Goal: Task Accomplishment & Management: Use online tool/utility

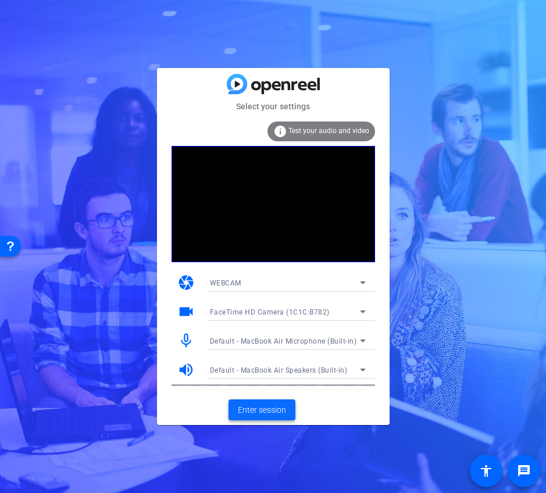
click at [256, 413] on span "Enter session" at bounding box center [262, 410] width 48 height 12
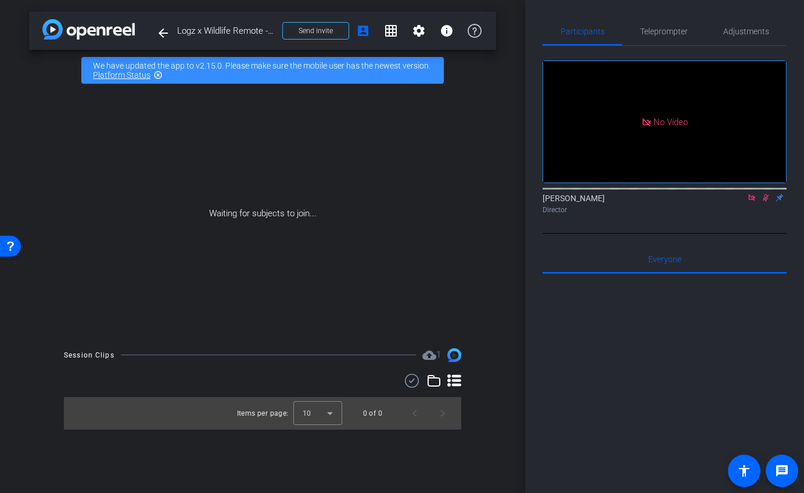
click at [545, 202] on icon at bounding box center [751, 198] width 9 height 8
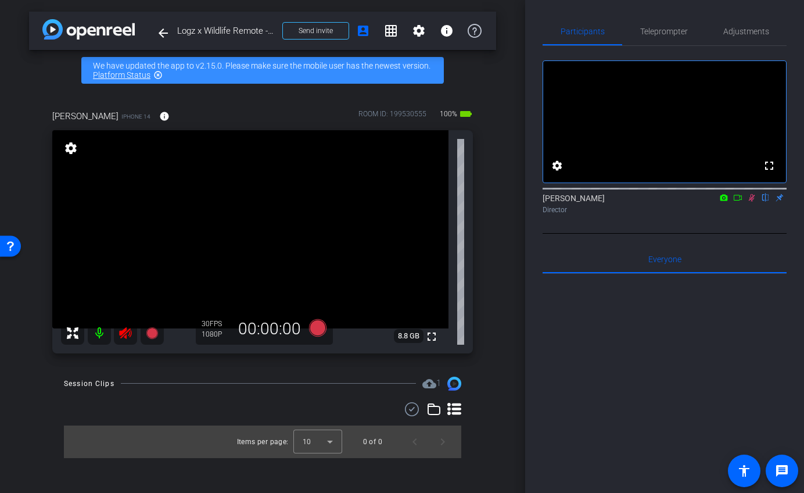
click at [545, 202] on icon at bounding box center [752, 198] width 6 height 8
click at [129, 332] on icon at bounding box center [125, 333] width 12 height 12
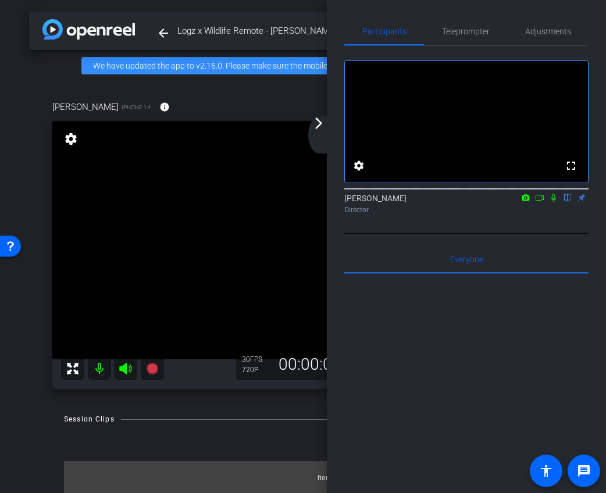
click at [328, 131] on div "arrow_back_ios_new arrow_forward_ios" at bounding box center [320, 134] width 24 height 37
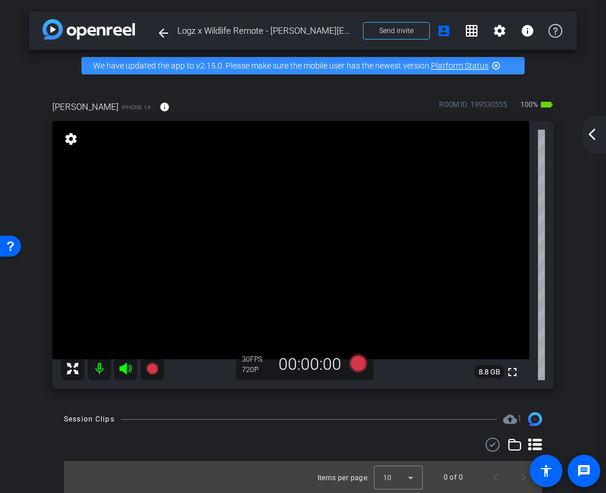
click at [545, 143] on div "arrow_back_ios_new arrow_forward_ios" at bounding box center [593, 134] width 24 height 37
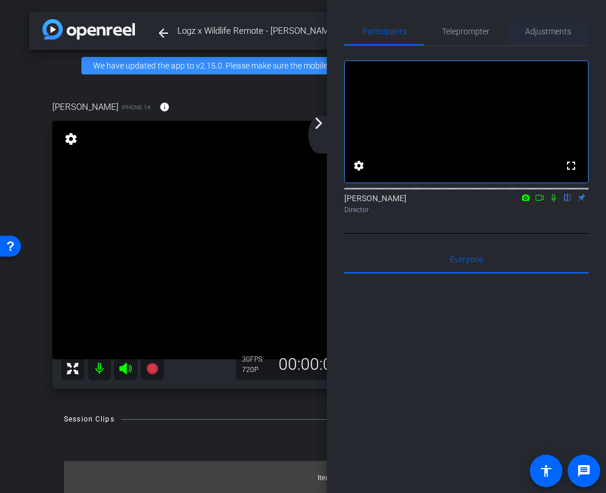
click at [545, 38] on span "Adjustments" at bounding box center [548, 31] width 46 height 28
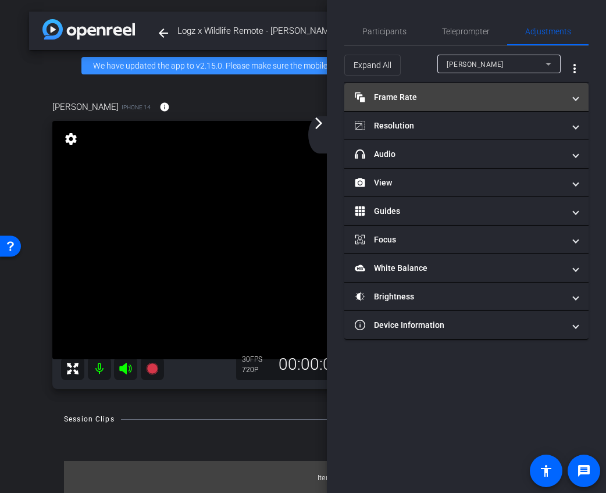
click at [493, 93] on mat-panel-title "Frame Rate Frame Rate" at bounding box center [459, 97] width 209 height 12
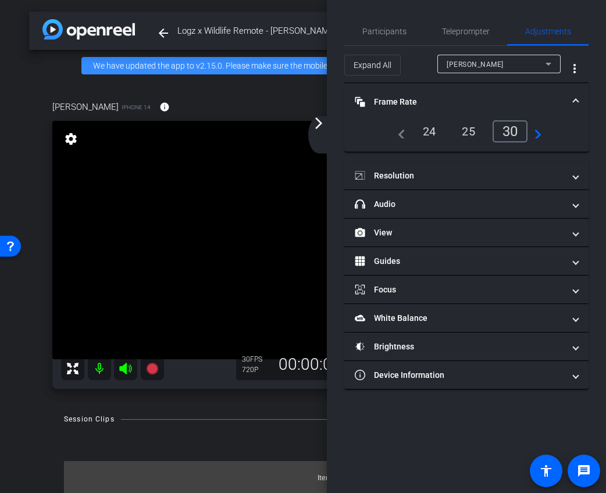
click at [431, 126] on div "24" at bounding box center [429, 131] width 31 height 20
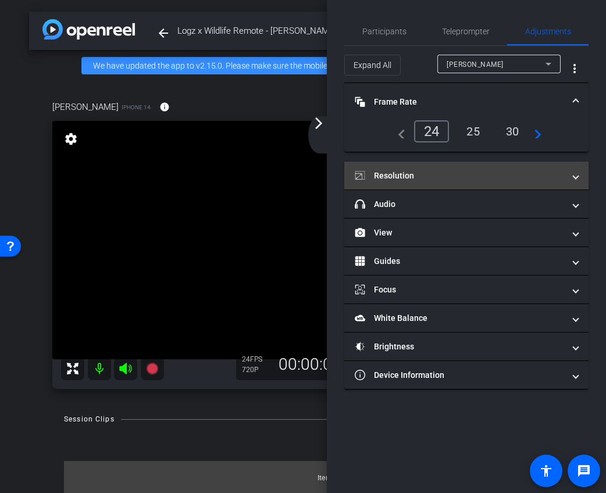
click at [452, 165] on mat-expansion-panel-header "Resolution" at bounding box center [466, 176] width 244 height 28
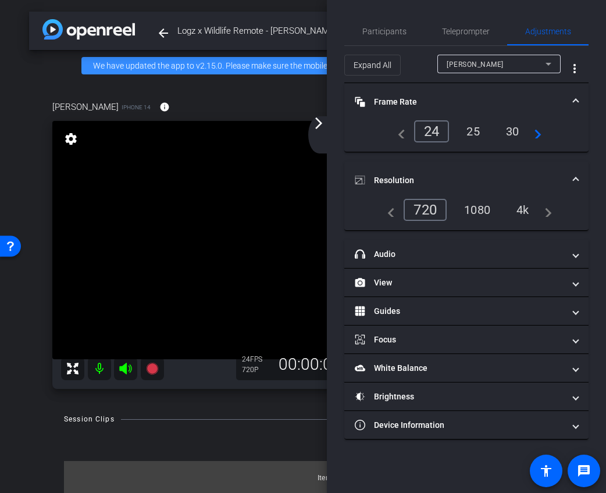
click at [486, 199] on div "navigate_before 720 1080 4k navigate_next" at bounding box center [466, 210] width 170 height 22
click at [469, 206] on div "1080" at bounding box center [477, 210] width 44 height 20
click at [323, 126] on mat-icon "arrow_forward_ios" at bounding box center [319, 123] width 14 height 14
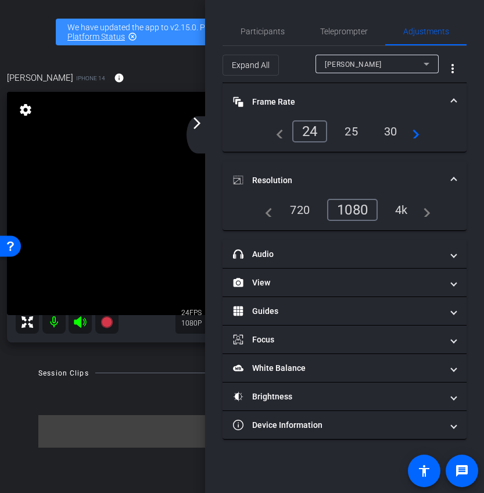
click at [195, 117] on mat-icon "arrow_forward_ios" at bounding box center [197, 123] width 14 height 14
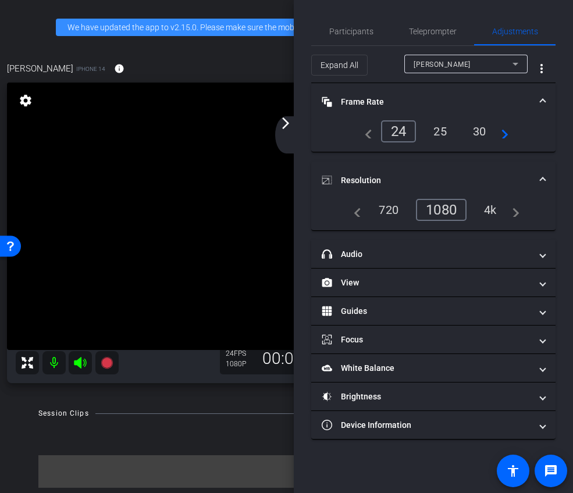
click at [282, 124] on mat-icon "arrow_forward_ios" at bounding box center [285, 123] width 14 height 14
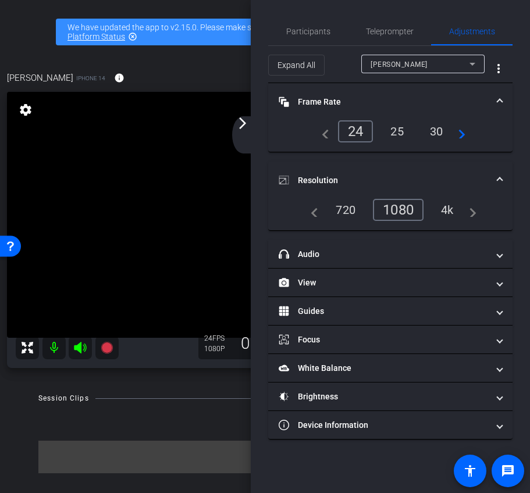
click at [245, 126] on mat-icon "arrow_forward_ios" at bounding box center [242, 123] width 14 height 14
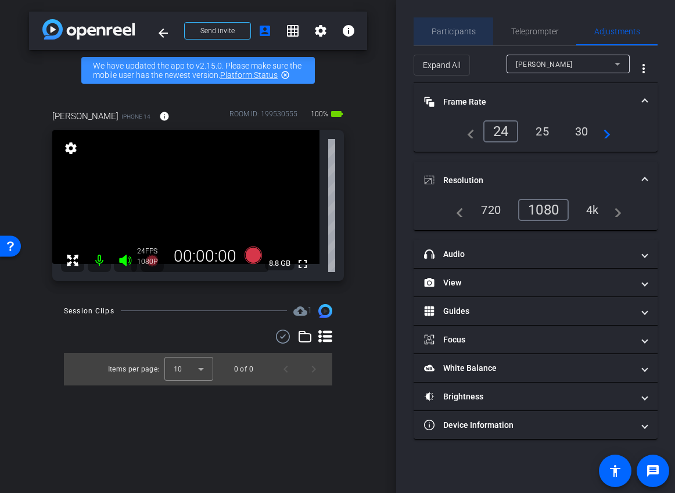
click at [446, 32] on span "Participants" at bounding box center [454, 31] width 44 height 8
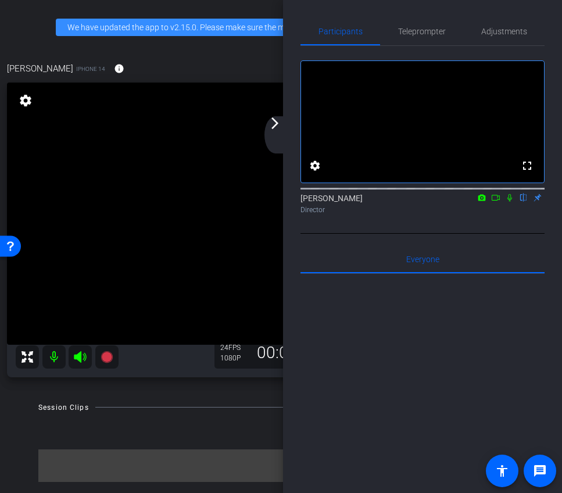
click at [273, 123] on mat-icon "arrow_forward_ios" at bounding box center [275, 123] width 14 height 14
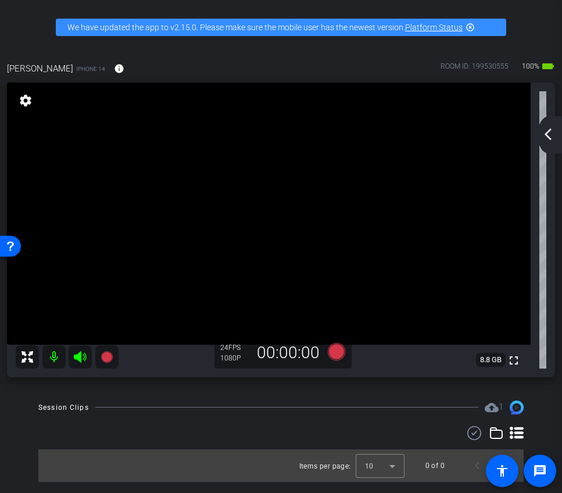
click at [545, 138] on div "arrow_back_ios_new arrow_forward_ios" at bounding box center [550, 134] width 24 height 37
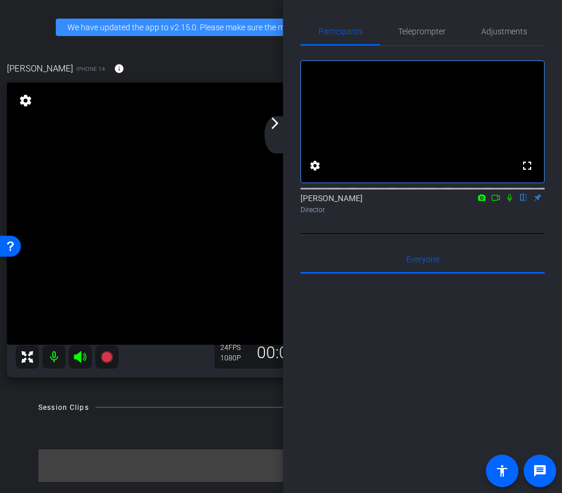
click at [495, 202] on icon at bounding box center [495, 198] width 9 height 8
click at [510, 202] on icon at bounding box center [509, 198] width 9 height 8
click at [493, 202] on icon at bounding box center [495, 198] width 9 height 8
click at [280, 141] on div "arrow_back_ios_new arrow_forward_ios" at bounding box center [276, 134] width 24 height 37
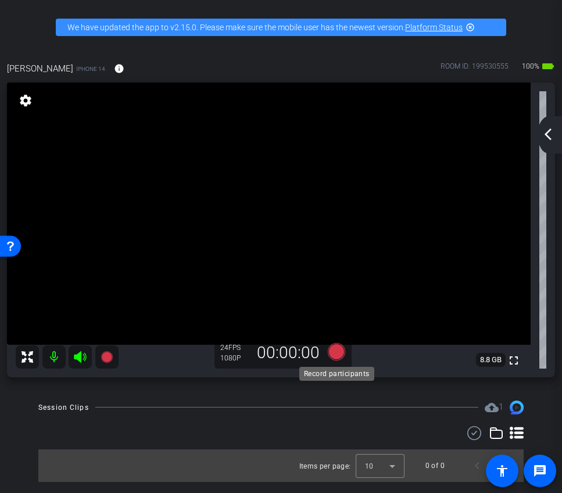
click at [336, 355] on icon at bounding box center [335, 351] width 17 height 17
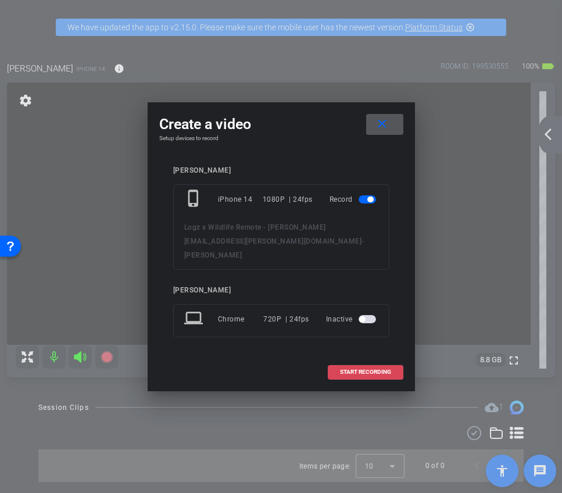
click at [362, 364] on span at bounding box center [365, 372] width 74 height 28
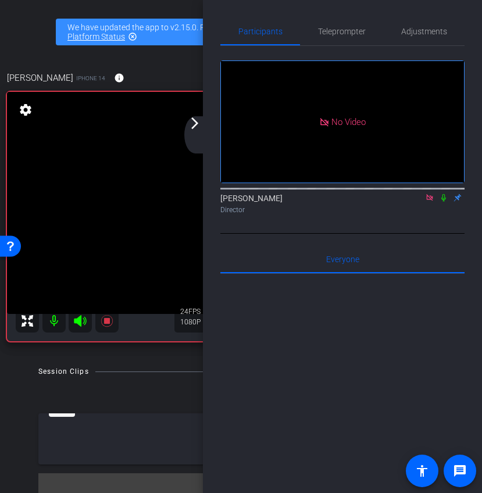
click at [187, 128] on div "arrow_back_ios_new arrow_forward_ios" at bounding box center [196, 134] width 24 height 37
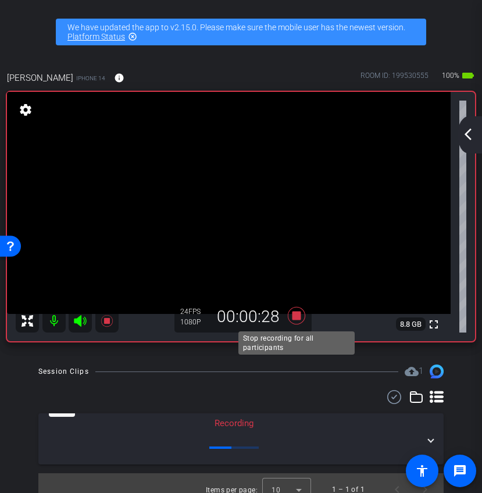
click at [295, 317] on icon at bounding box center [295, 315] width 17 height 17
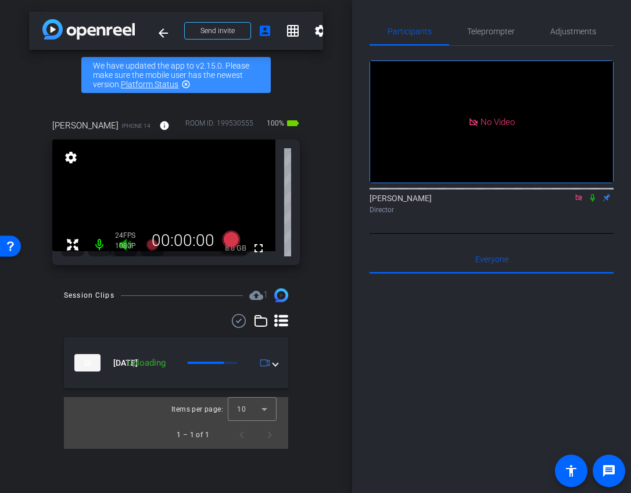
click at [545, 202] on icon at bounding box center [592, 198] width 9 height 8
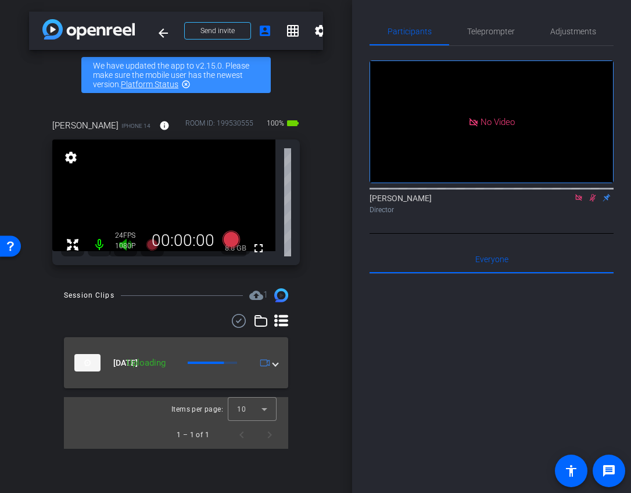
click at [275, 363] on span at bounding box center [275, 363] width 5 height 12
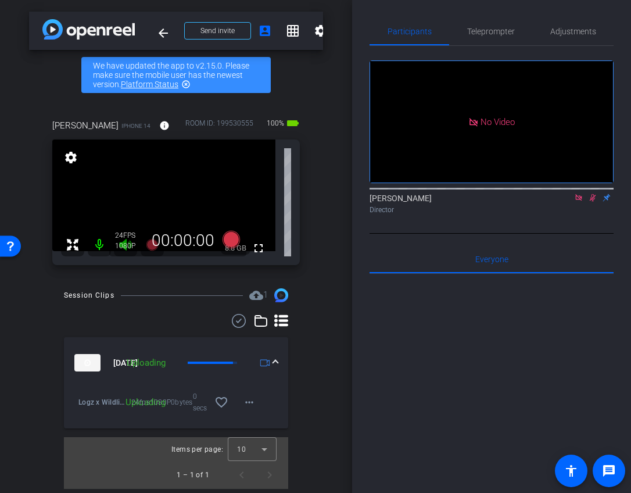
click at [545, 202] on icon at bounding box center [593, 198] width 6 height 8
click at [545, 202] on icon at bounding box center [593, 198] width 5 height 8
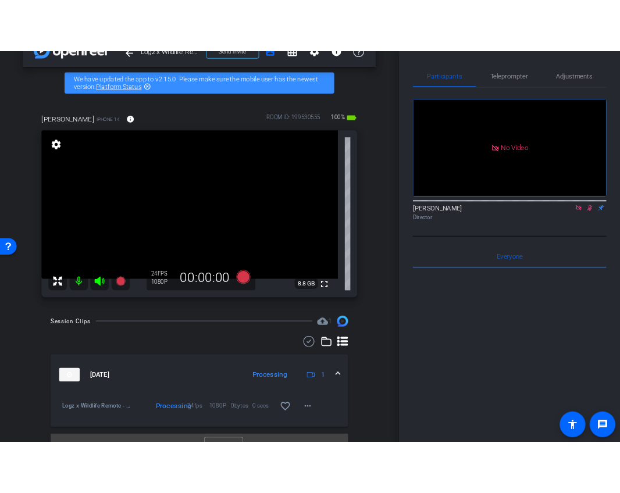
scroll to position [52, 0]
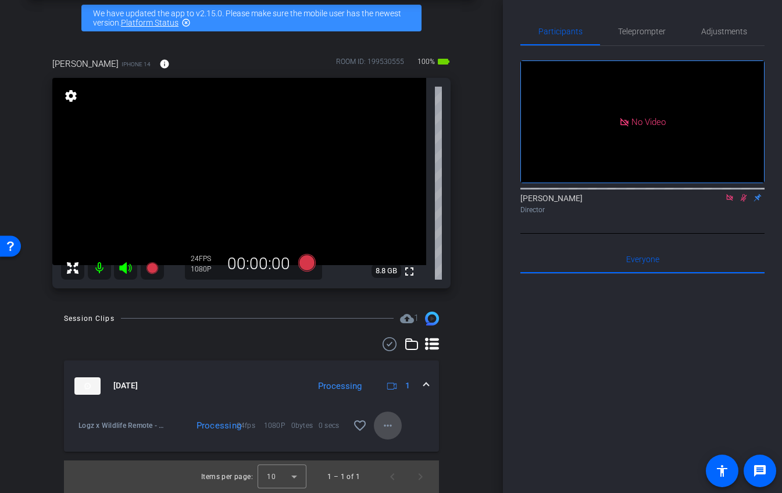
click at [385, 432] on span at bounding box center [388, 426] width 28 height 28
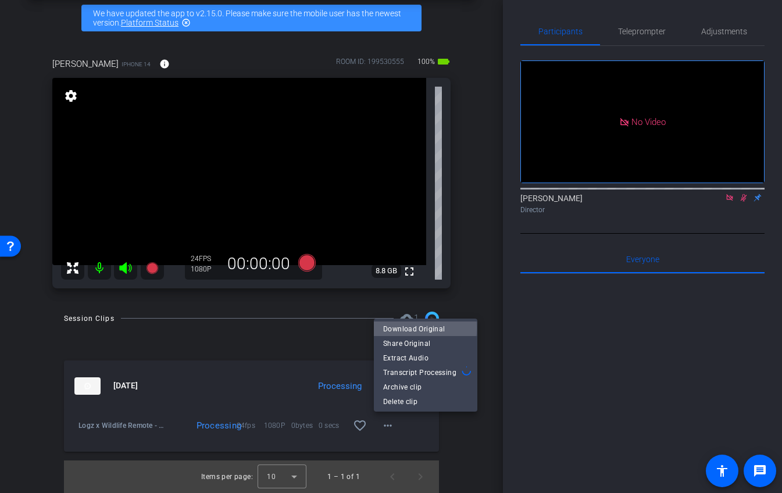
click at [409, 328] on span "Download Original" at bounding box center [425, 329] width 85 height 14
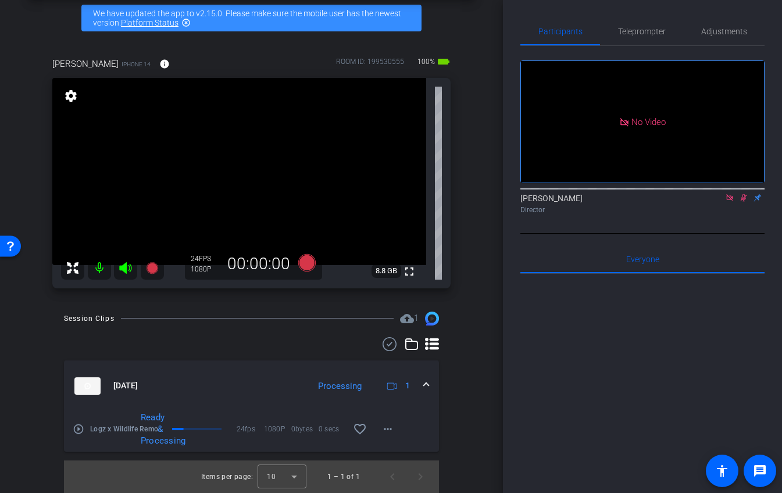
click at [545, 202] on icon at bounding box center [743, 198] width 9 height 8
click at [545, 202] on icon at bounding box center [729, 198] width 9 height 8
click at [545, 202] on icon at bounding box center [715, 198] width 9 height 8
click at [305, 268] on icon at bounding box center [306, 261] width 17 height 17
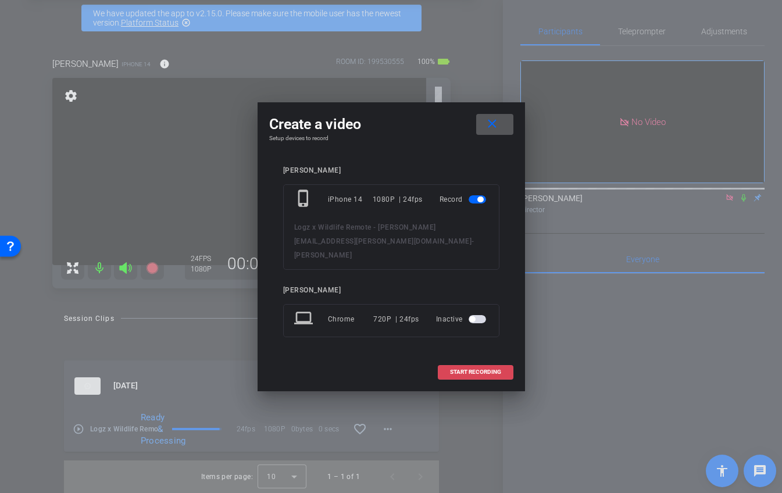
click at [446, 359] on span at bounding box center [475, 372] width 74 height 28
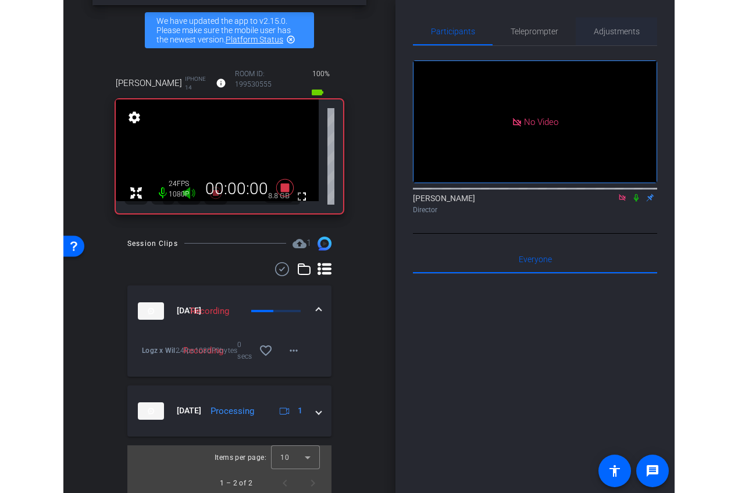
scroll to position [45, 0]
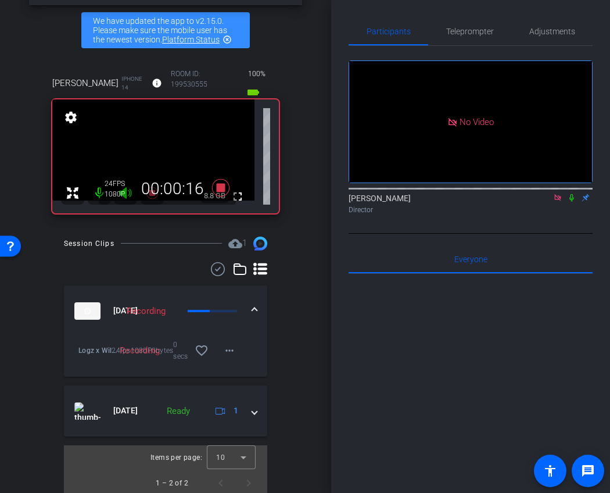
click at [545, 202] on icon at bounding box center [571, 198] width 9 height 8
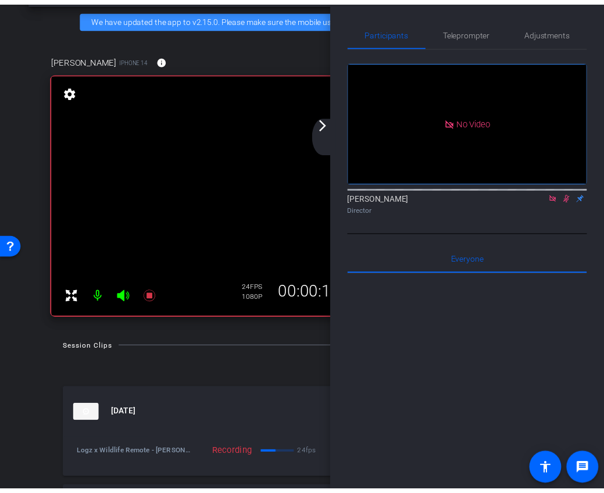
scroll to position [14, 0]
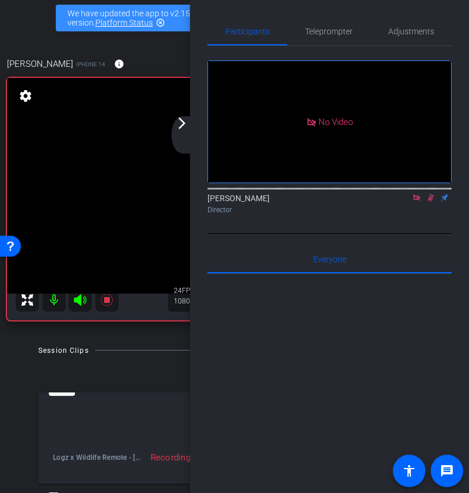
click at [432, 202] on icon at bounding box center [430, 198] width 9 height 8
click at [188, 127] on mat-icon "arrow_forward_ios" at bounding box center [182, 123] width 14 height 14
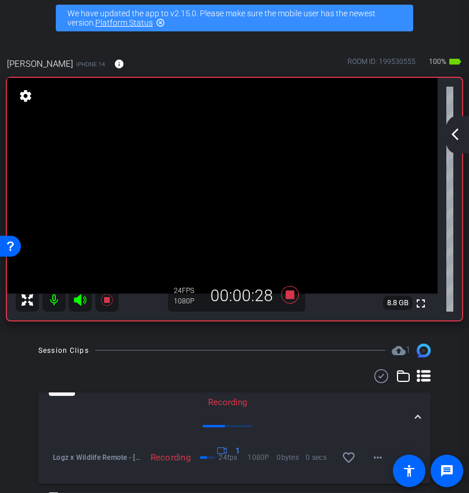
click at [458, 132] on mat-icon "arrow_back_ios_new" at bounding box center [455, 134] width 14 height 14
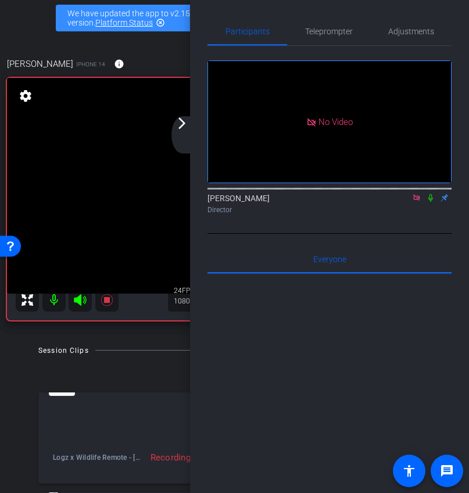
click at [428, 202] on icon at bounding box center [430, 198] width 9 height 8
click at [419, 202] on icon at bounding box center [416, 198] width 9 height 8
click at [183, 133] on div "arrow_back_ios_new arrow_forward_ios" at bounding box center [183, 134] width 24 height 37
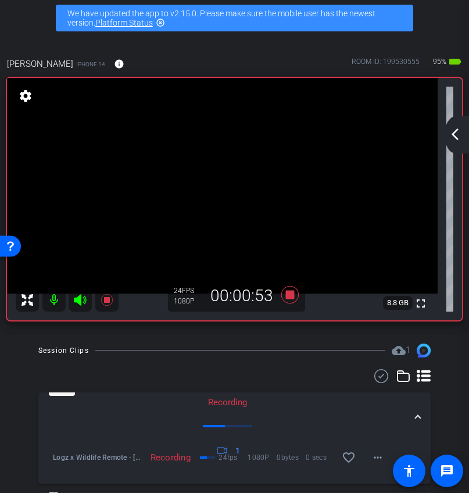
click at [464, 123] on div "arrow_back_ios_new arrow_forward_ios" at bounding box center [457, 134] width 24 height 37
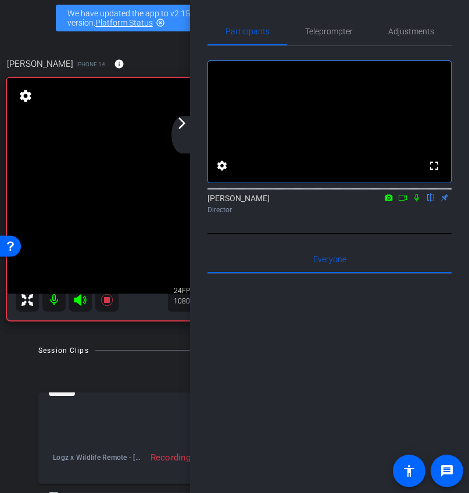
click at [404, 202] on icon at bounding box center [402, 198] width 9 height 8
click at [178, 132] on div "arrow_back_ios_new arrow_forward_ios" at bounding box center [183, 134] width 24 height 37
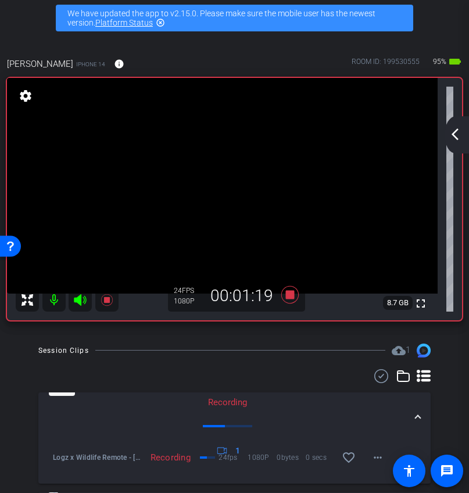
click at [449, 137] on mat-icon "arrow_back_ios_new" at bounding box center [455, 134] width 14 height 14
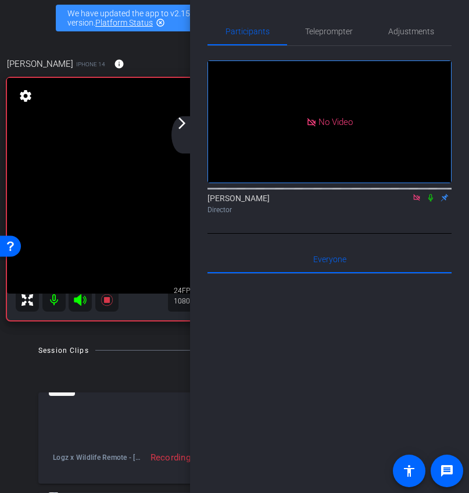
click at [431, 202] on icon at bounding box center [430, 198] width 9 height 8
click at [430, 41] on span "Adjustments" at bounding box center [411, 31] width 46 height 28
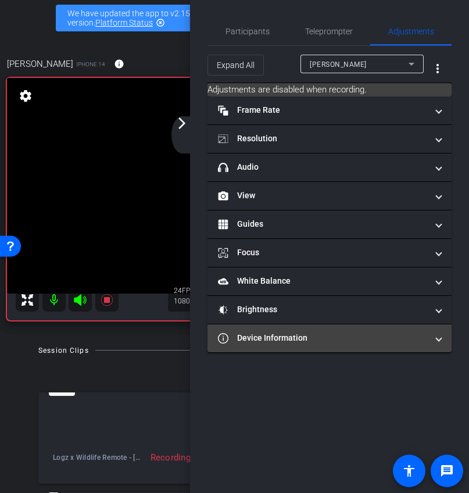
click at [342, 338] on mat-panel-title "Device Information" at bounding box center [322, 338] width 209 height 12
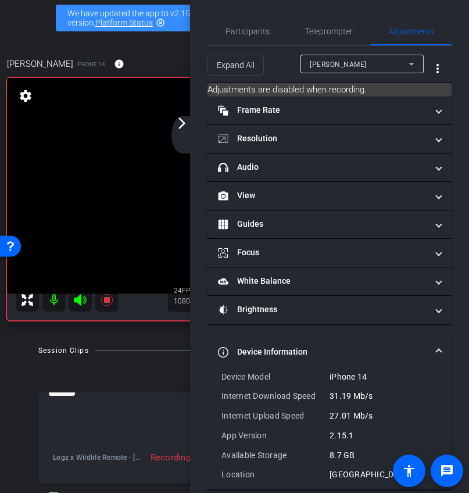
click at [342, 338] on mat-expansion-panel-header "Device Information" at bounding box center [330, 352] width 244 height 37
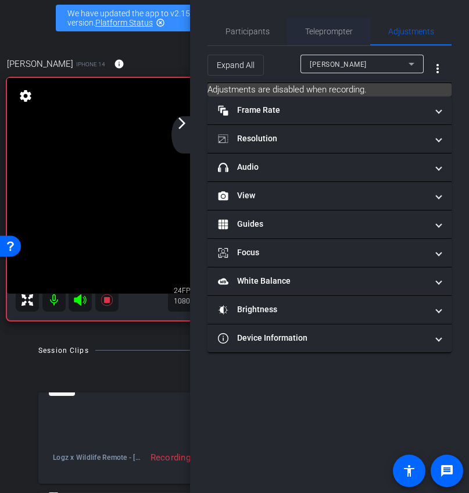
click at [346, 34] on span "Teleprompter" at bounding box center [329, 31] width 48 height 8
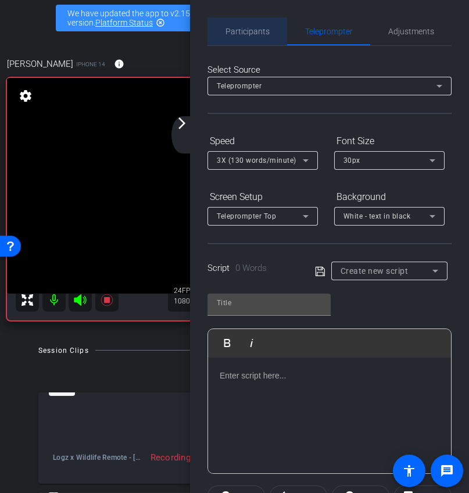
click at [265, 29] on span "Participants" at bounding box center [248, 31] width 44 height 8
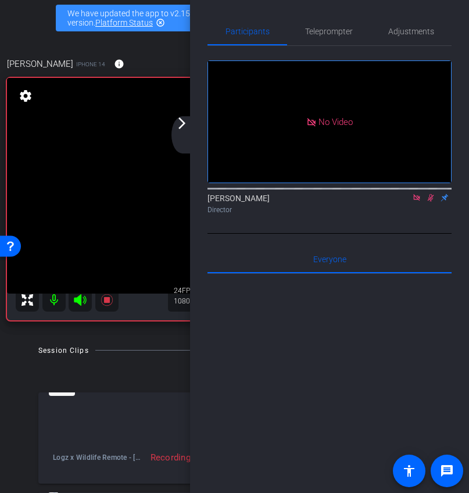
click at [185, 131] on div "arrow_back_ios_new arrow_forward_ios" at bounding box center [183, 134] width 24 height 37
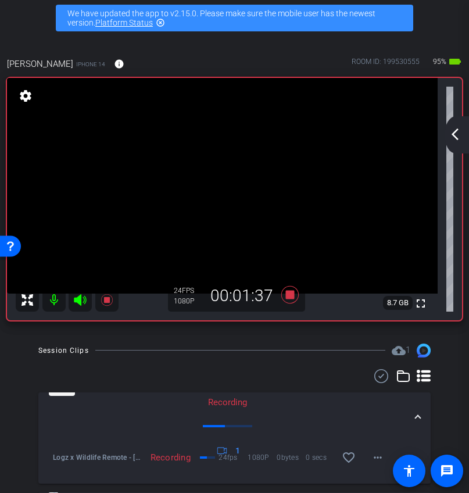
click at [460, 138] on mat-icon "arrow_back_ios_new" at bounding box center [455, 134] width 14 height 14
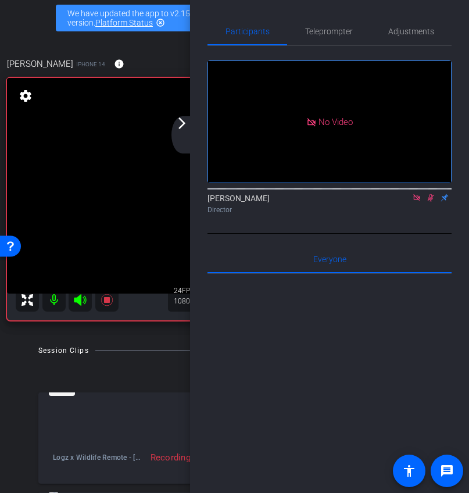
click at [430, 194] on icon at bounding box center [430, 198] width 9 height 8
click at [184, 122] on mat-icon "arrow_forward_ios" at bounding box center [182, 123] width 14 height 14
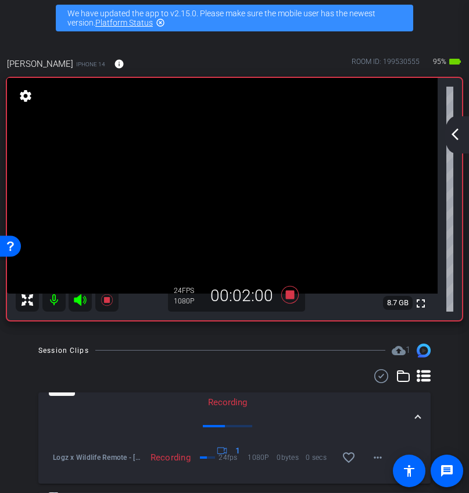
click at [461, 125] on div "arrow_back_ios_new arrow_forward_ios" at bounding box center [457, 134] width 24 height 37
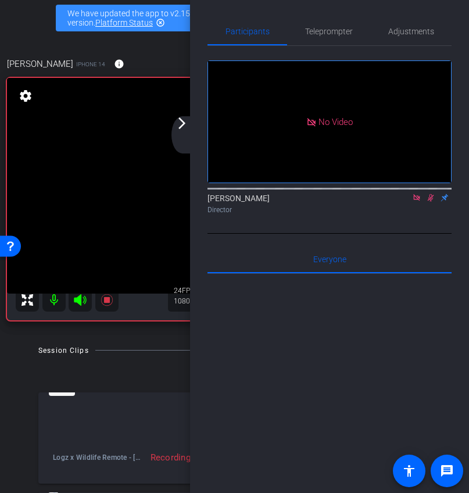
click at [427, 194] on icon at bounding box center [430, 198] width 9 height 8
click at [186, 131] on div "arrow_back_ios_new arrow_forward_ios" at bounding box center [183, 134] width 24 height 37
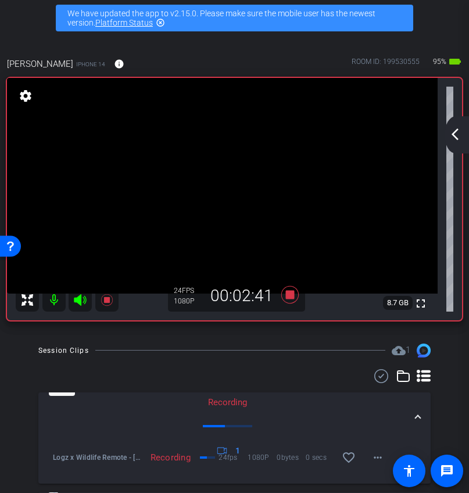
click at [459, 125] on div "arrow_back_ios_new arrow_forward_ios" at bounding box center [457, 134] width 24 height 37
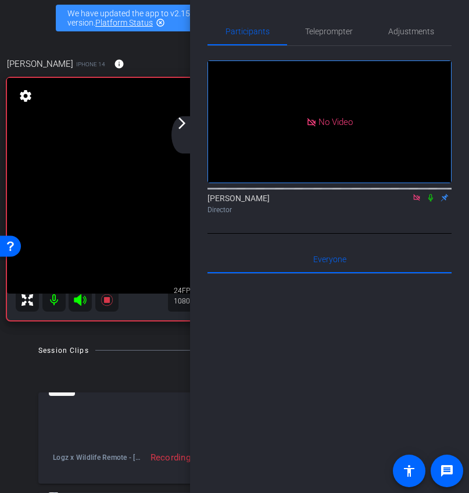
click at [430, 192] on mat-icon at bounding box center [431, 197] width 14 height 10
click at [183, 122] on mat-icon "arrow_forward_ios" at bounding box center [182, 123] width 14 height 14
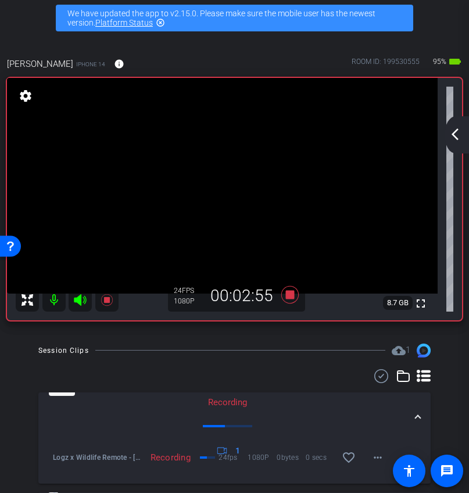
click at [452, 128] on mat-icon "arrow_back_ios_new" at bounding box center [455, 134] width 14 height 14
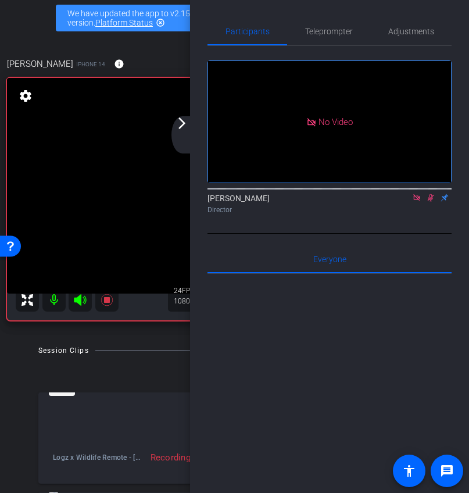
click at [432, 194] on icon at bounding box center [430, 198] width 9 height 8
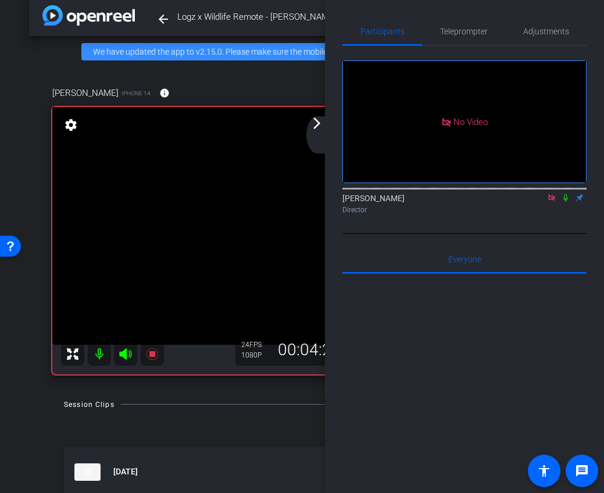
click at [316, 132] on div "arrow_back_ios_new arrow_forward_ios" at bounding box center [318, 134] width 24 height 37
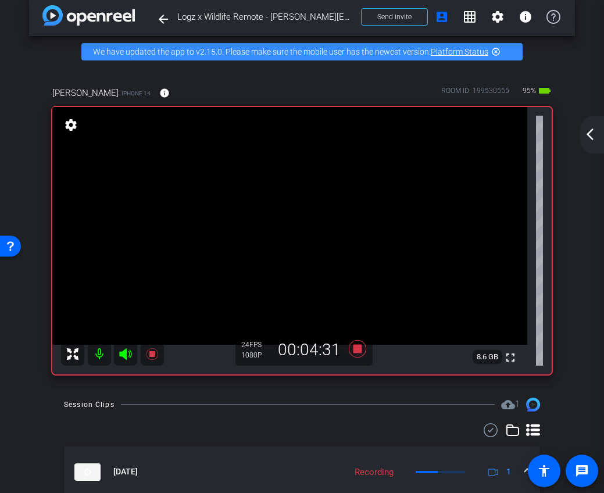
click at [545, 140] on mat-icon "arrow_back_ios_new" at bounding box center [590, 134] width 14 height 14
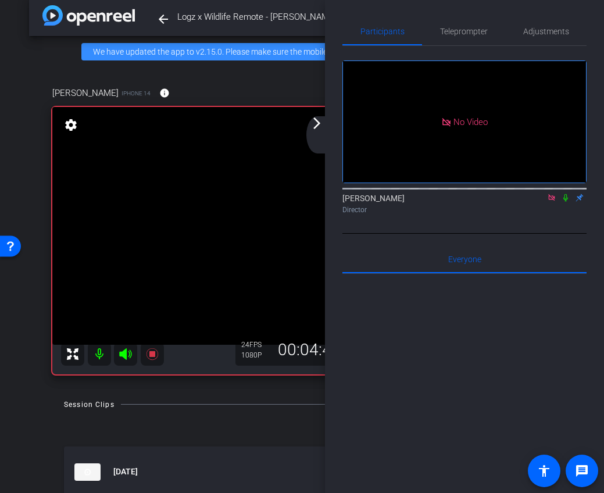
click at [545, 194] on icon at bounding box center [551, 198] width 9 height 8
click at [539, 202] on icon at bounding box center [537, 198] width 9 height 8
click at [329, 131] on div "arrow_back_ios_new arrow_forward_ios" at bounding box center [318, 134] width 24 height 37
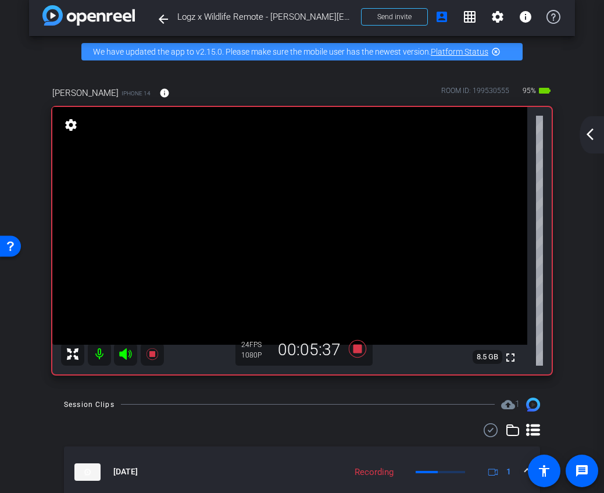
click at [545, 135] on mat-icon "arrow_back_ios_new" at bounding box center [590, 134] width 14 height 14
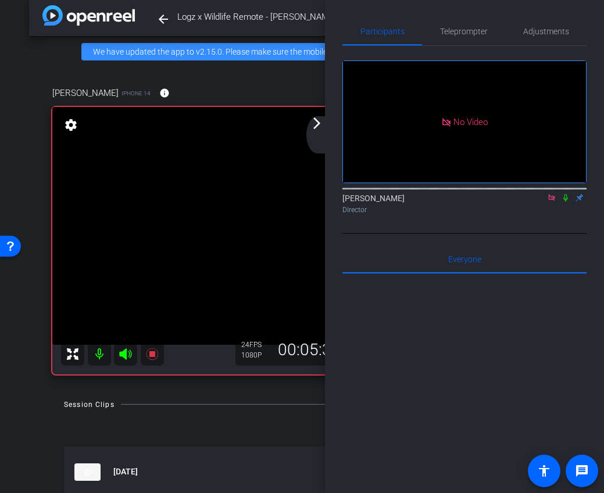
click at [306, 124] on video at bounding box center [289, 226] width 475 height 238
click at [314, 127] on mat-icon "arrow_forward_ios" at bounding box center [317, 123] width 14 height 14
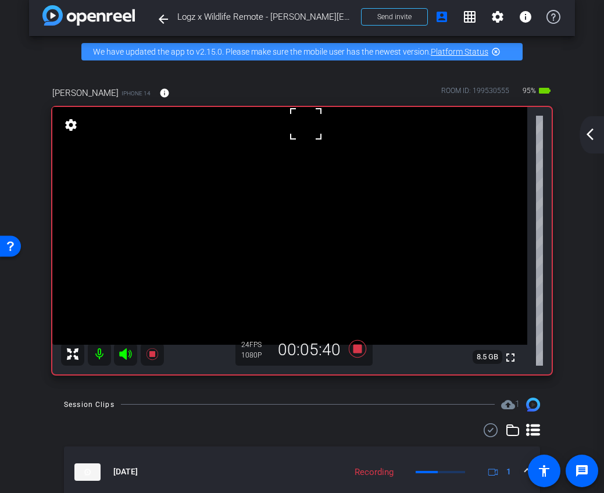
click at [290, 280] on video at bounding box center [289, 226] width 475 height 238
click at [283, 232] on video at bounding box center [289, 226] width 475 height 238
click at [545, 144] on div "arrow_back_ios_new arrow_forward_ios" at bounding box center [592, 134] width 24 height 37
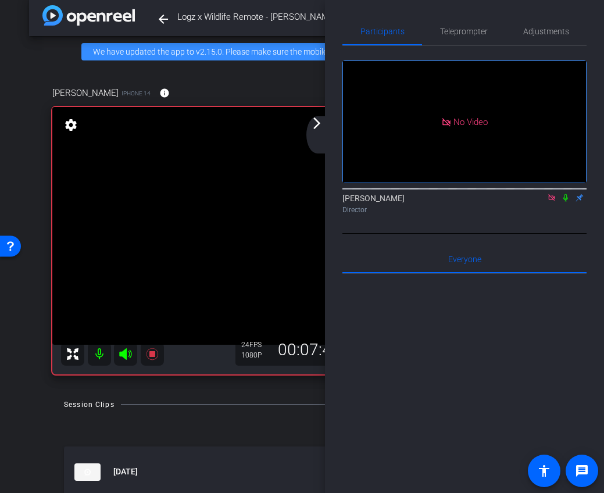
click at [545, 202] on icon at bounding box center [565, 198] width 5 height 8
click at [545, 202] on icon at bounding box center [566, 198] width 6 height 8
click at [545, 202] on icon at bounding box center [565, 198] width 5 height 8
click at [545, 202] on icon at bounding box center [565, 198] width 9 height 8
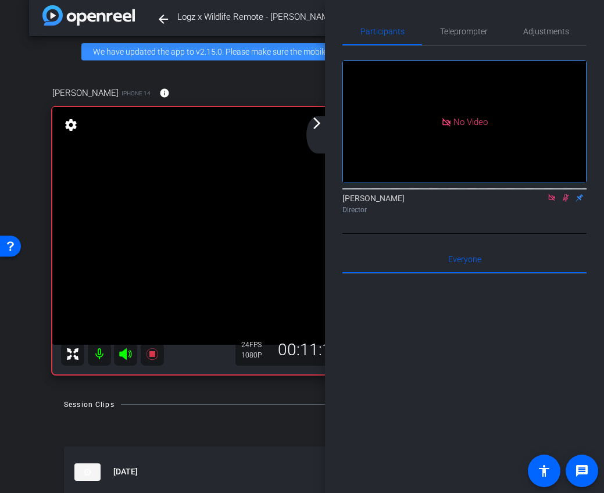
click at [545, 202] on icon at bounding box center [565, 198] width 9 height 8
click at [316, 120] on mat-icon "arrow_forward_ios" at bounding box center [317, 123] width 14 height 14
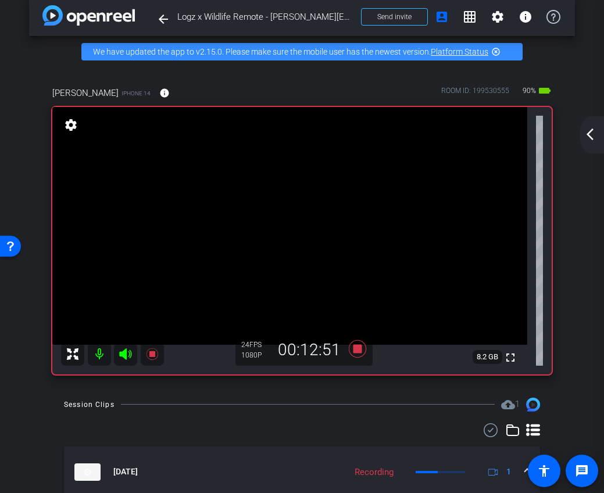
click at [545, 133] on mat-icon "arrow_back_ios_new" at bounding box center [590, 134] width 14 height 14
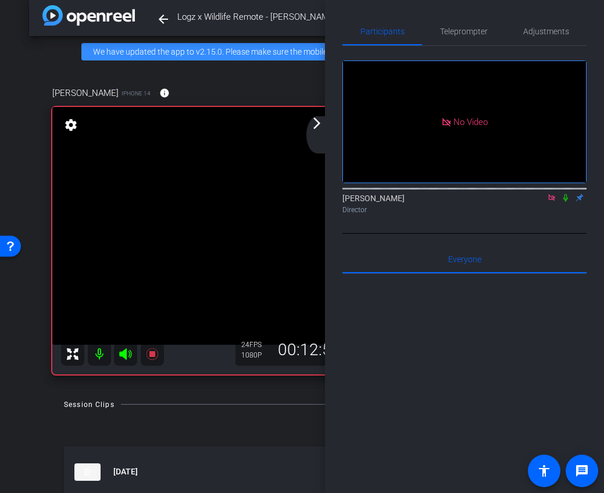
click at [545, 202] on icon at bounding box center [565, 198] width 9 height 8
click at [545, 215] on div "Director" at bounding box center [464, 210] width 244 height 10
click at [545, 202] on icon at bounding box center [565, 198] width 9 height 8
click at [545, 203] on mat-icon at bounding box center [566, 197] width 14 height 10
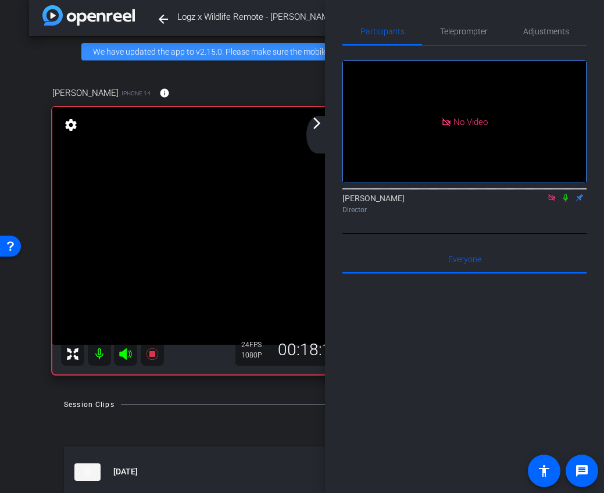
click at [545, 203] on mat-icon at bounding box center [566, 197] width 14 height 10
click at [545, 202] on icon at bounding box center [565, 198] width 5 height 8
click at [545, 202] on icon at bounding box center [566, 198] width 6 height 8
click at [308, 122] on video at bounding box center [289, 226] width 475 height 238
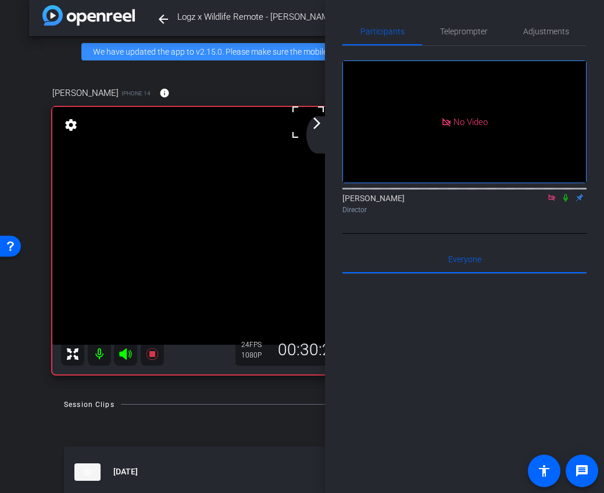
click at [314, 123] on mat-icon "arrow_forward_ios" at bounding box center [317, 123] width 14 height 14
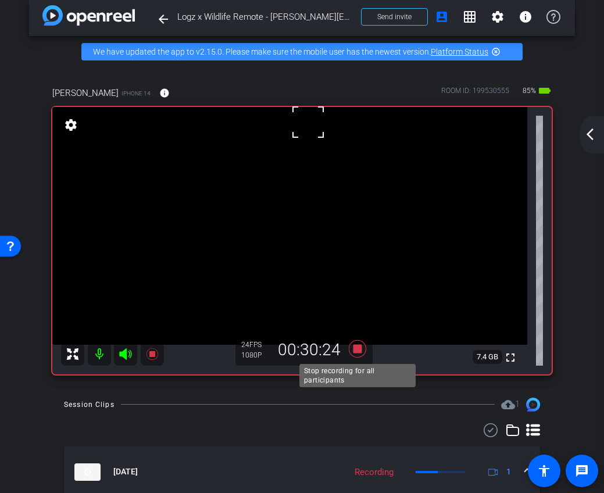
click at [358, 352] on icon at bounding box center [356, 347] width 17 height 17
click at [545, 130] on mat-icon "arrow_back_ios_new" at bounding box center [590, 134] width 14 height 14
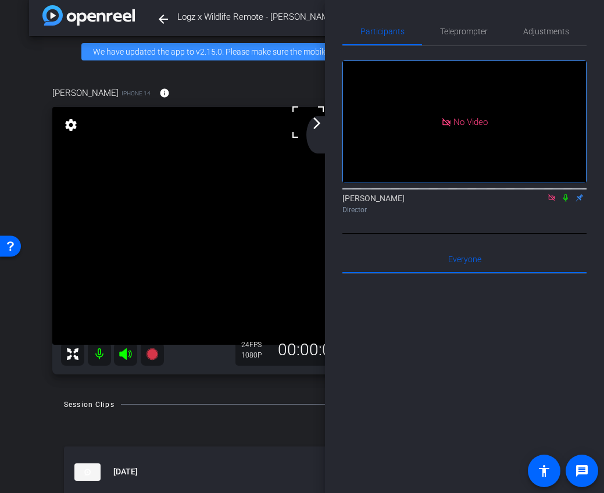
click at [545, 202] on icon at bounding box center [551, 198] width 9 height 8
click at [325, 130] on div "arrow_back_ios_new arrow_forward_ios" at bounding box center [318, 134] width 24 height 37
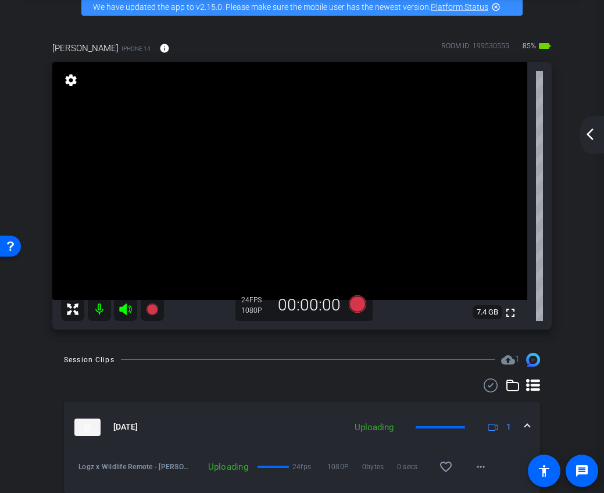
scroll to position [56, 0]
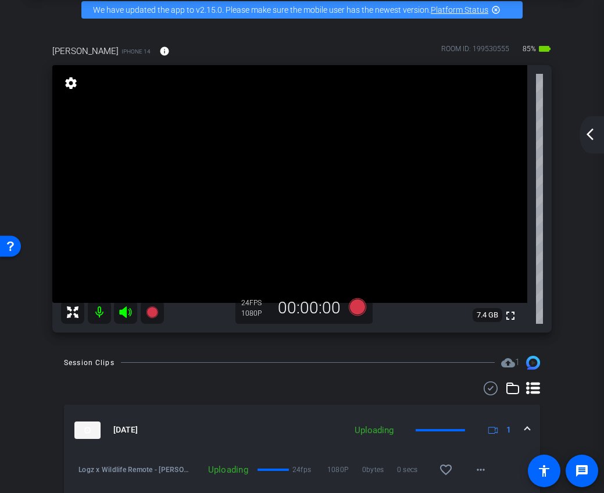
click at [545, 131] on mat-icon "arrow_back_ios_new" at bounding box center [590, 134] width 14 height 14
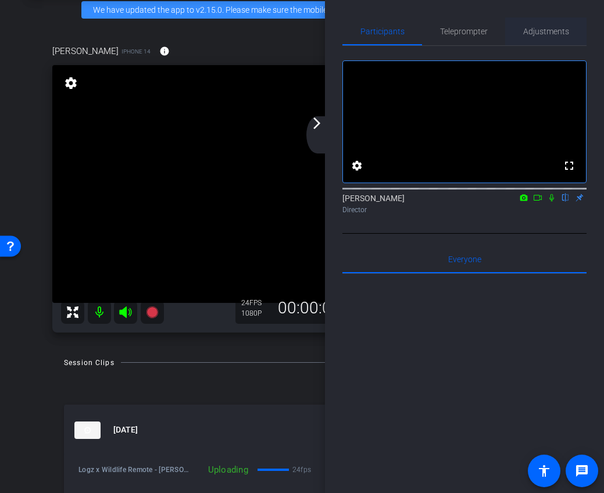
click at [545, 34] on span "Adjustments" at bounding box center [546, 31] width 46 height 8
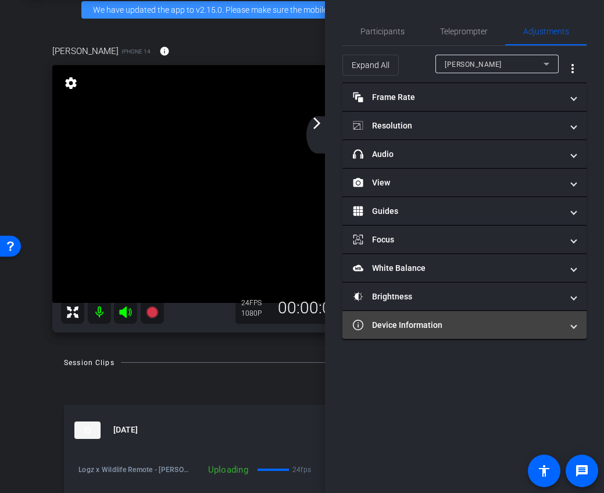
click at [442, 330] on mat-panel-title "Device Information" at bounding box center [457, 325] width 209 height 12
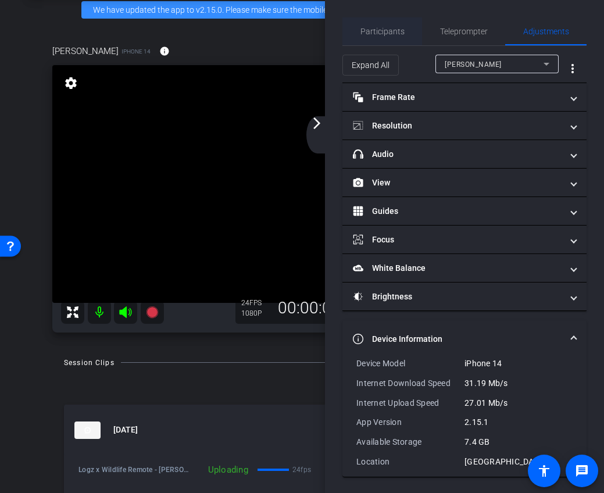
click at [389, 33] on span "Participants" at bounding box center [382, 31] width 44 height 8
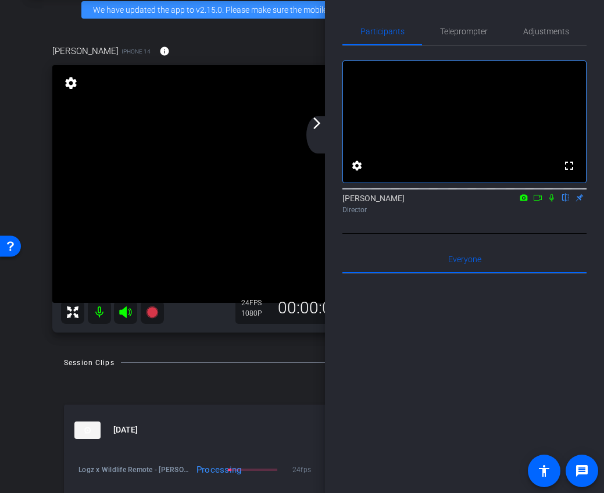
click at [538, 202] on icon at bounding box center [537, 198] width 9 height 8
click at [545, 202] on icon at bounding box center [565, 198] width 9 height 8
